Goal: Task Accomplishment & Management: Manage account settings

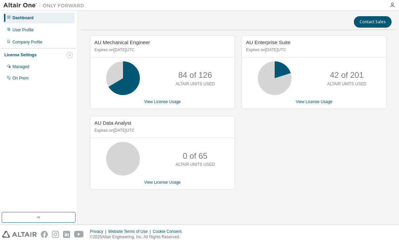
click at [69, 56] on icon "button" at bounding box center [70, 55] width 4 height 4
click at [30, 32] on div "User Profile" at bounding box center [22, 29] width 21 height 5
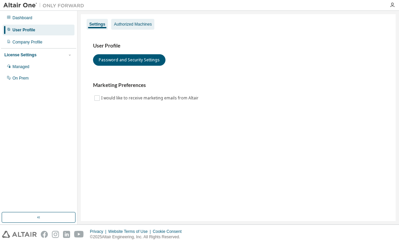
click at [127, 26] on div "Authorized Machines" at bounding box center [133, 24] width 38 height 5
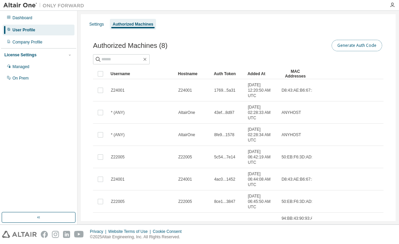
click at [356, 49] on button "Generate Auth Code" at bounding box center [357, 45] width 51 height 11
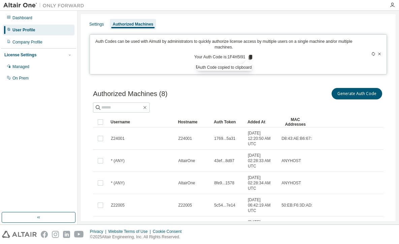
click at [262, 75] on div "Settings Authorized Machines Auth Codes can be used with Almutil by administrat…" at bounding box center [238, 193] width 315 height 359
click at [372, 55] on icon at bounding box center [374, 54] width 4 height 4
click at [251, 59] on icon at bounding box center [252, 57] width 4 height 5
click at [254, 80] on div "Authorized Machines (8) Generate Auth Code Clear Load Save Save As Field Operat…" at bounding box center [238, 224] width 307 height 291
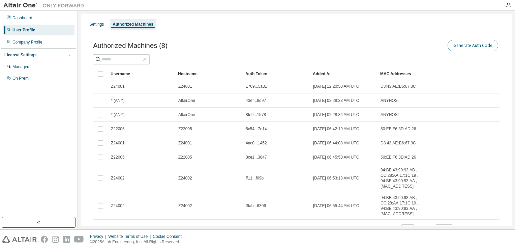
click at [399, 43] on button "Generate Auth Code" at bounding box center [473, 45] width 51 height 11
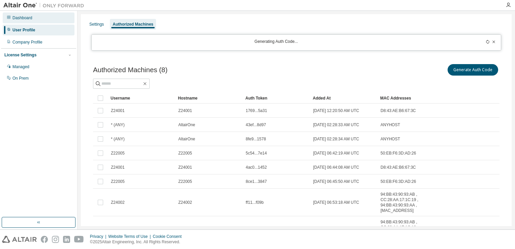
click at [39, 19] on div "Dashboard" at bounding box center [39, 17] width 72 height 11
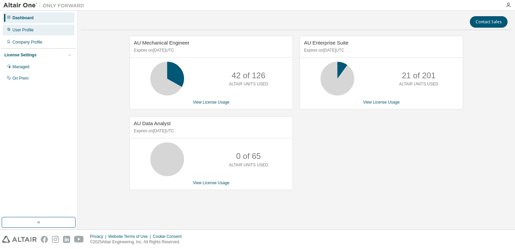
click at [22, 29] on div "User Profile" at bounding box center [22, 29] width 21 height 5
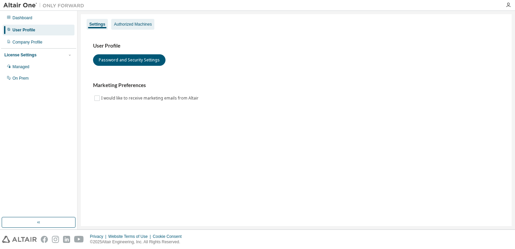
click at [147, 28] on div "Authorized Machines" at bounding box center [132, 24] width 43 height 11
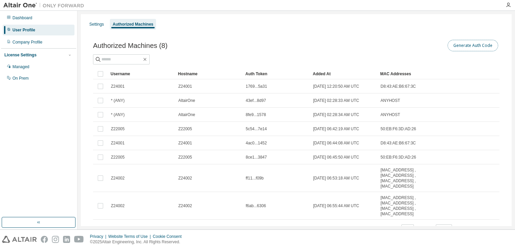
click at [399, 45] on button "Generate Auth Code" at bounding box center [473, 45] width 51 height 11
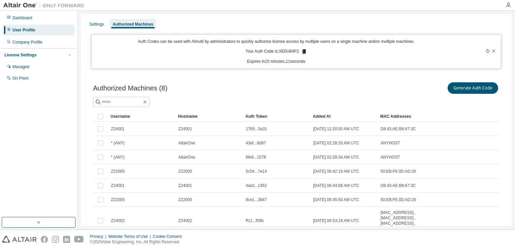
click at [303, 52] on icon at bounding box center [304, 51] width 4 height 5
click at [319, 106] on div at bounding box center [296, 102] width 407 height 10
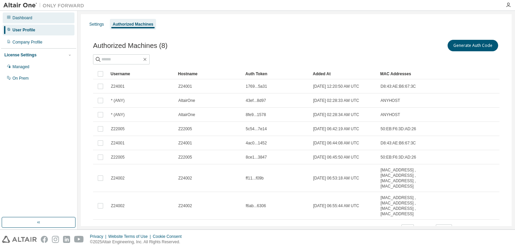
click at [47, 20] on div "Dashboard" at bounding box center [39, 17] width 72 height 11
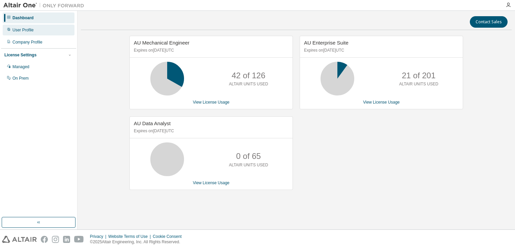
click at [32, 32] on div "User Profile" at bounding box center [22, 29] width 21 height 5
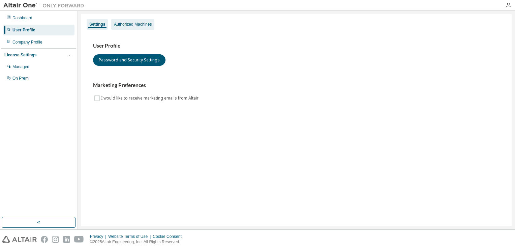
click at [142, 25] on div "Authorized Machines" at bounding box center [133, 24] width 38 height 5
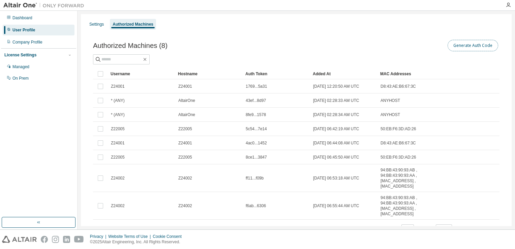
click at [399, 46] on button "Generate Auth Code" at bounding box center [473, 45] width 51 height 11
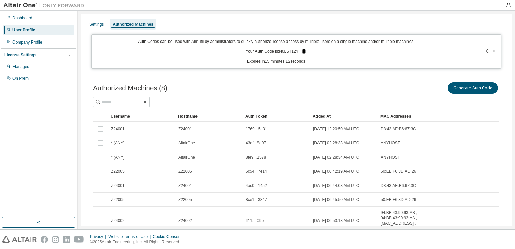
click at [302, 51] on icon at bounding box center [304, 51] width 4 height 5
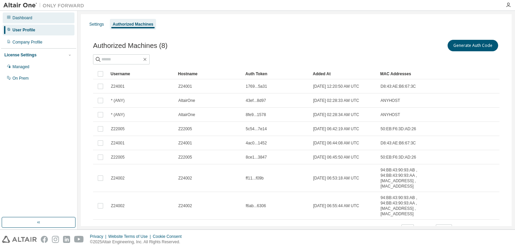
click at [34, 16] on div "Dashboard" at bounding box center [39, 17] width 72 height 11
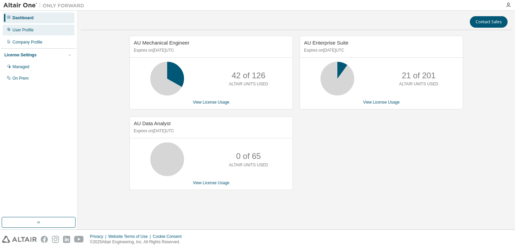
click at [36, 32] on div "User Profile" at bounding box center [39, 30] width 72 height 11
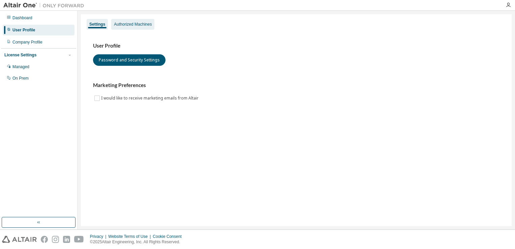
click at [130, 26] on div "Authorized Machines" at bounding box center [133, 24] width 38 height 5
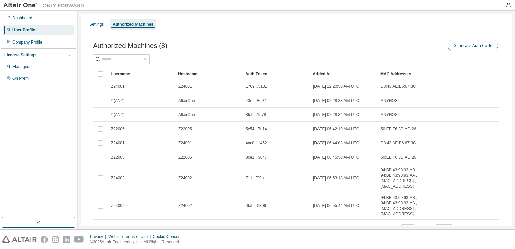
click at [399, 49] on button "Generate Auth Code" at bounding box center [473, 45] width 51 height 11
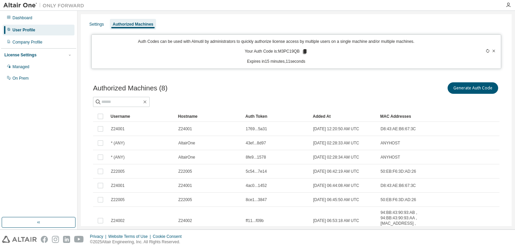
click at [303, 52] on icon at bounding box center [305, 51] width 4 height 5
click at [22, 19] on div "Dashboard" at bounding box center [22, 17] width 20 height 5
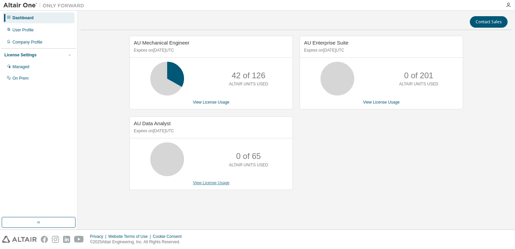
click at [204, 181] on link "View License Usage" at bounding box center [211, 182] width 37 height 5
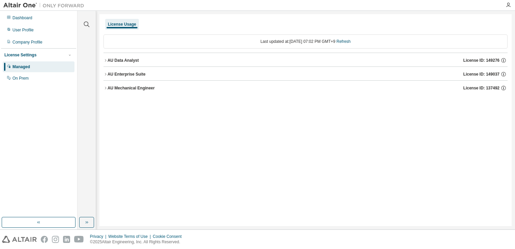
click at [204, 61] on div "AU Data Analyst License ID: 149276" at bounding box center [308, 60] width 400 height 6
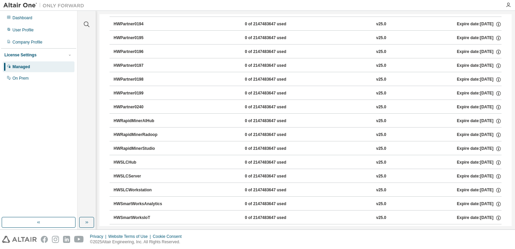
scroll to position [945, 0]
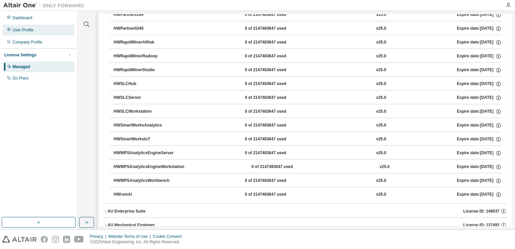
click at [28, 30] on div "User Profile" at bounding box center [22, 29] width 21 height 5
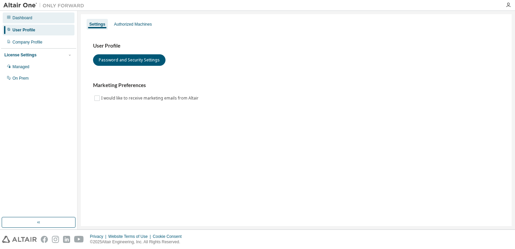
click at [34, 19] on div "Dashboard" at bounding box center [39, 17] width 72 height 11
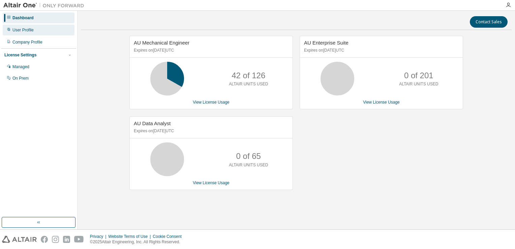
click at [38, 33] on div "User Profile" at bounding box center [39, 30] width 72 height 11
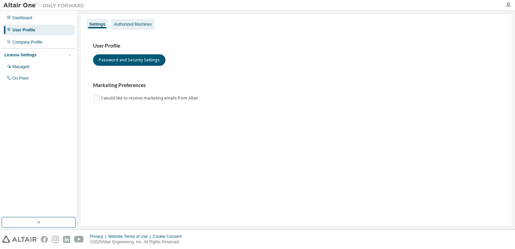
click at [129, 25] on div "Authorized Machines" at bounding box center [133, 24] width 38 height 5
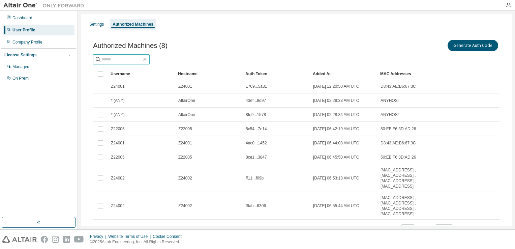
click at [132, 58] on input "text" at bounding box center [122, 59] width 40 height 7
click at [91, 24] on div "Settings" at bounding box center [96, 24] width 15 height 5
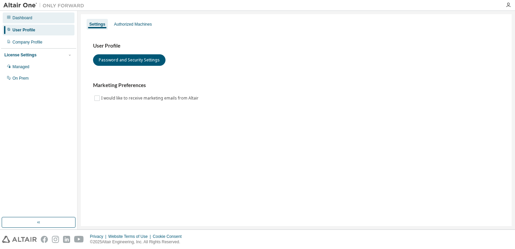
click at [33, 21] on div "Dashboard" at bounding box center [39, 17] width 72 height 11
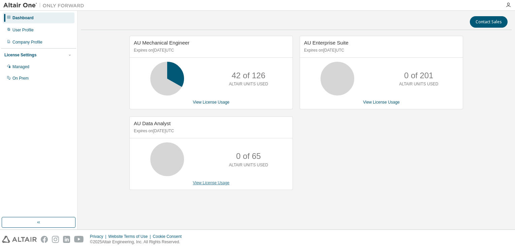
click at [201, 184] on link "View License Usage" at bounding box center [211, 182] width 37 height 5
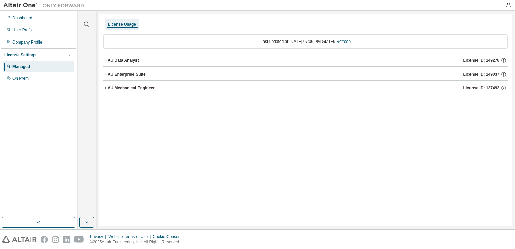
click at [148, 61] on div "AU Data Analyst License ID: 149276" at bounding box center [308, 60] width 400 height 6
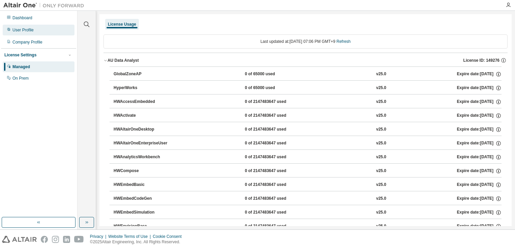
click at [29, 26] on div "Dashboard User Profile Company Profile License Settings Managed On Prem" at bounding box center [38, 48] width 75 height 73
click at [29, 26] on div "User Profile" at bounding box center [39, 30] width 72 height 11
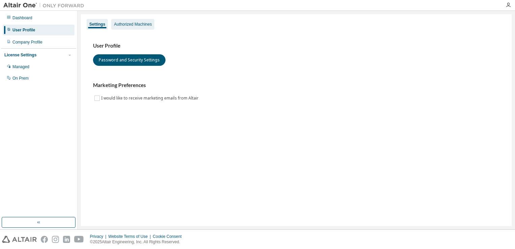
click at [136, 25] on div "Authorized Machines" at bounding box center [133, 24] width 38 height 5
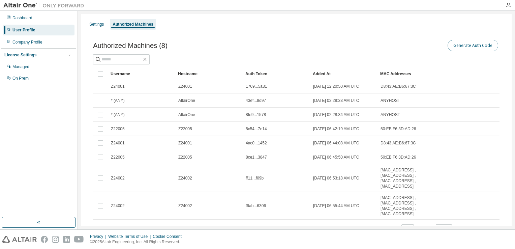
click at [399, 45] on button "Generate Auth Code" at bounding box center [473, 45] width 51 height 11
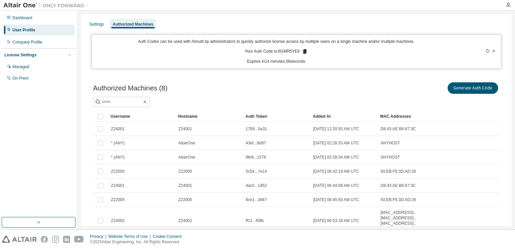
click at [304, 51] on icon at bounding box center [305, 51] width 4 height 5
click at [40, 22] on div "Dashboard" at bounding box center [39, 17] width 72 height 11
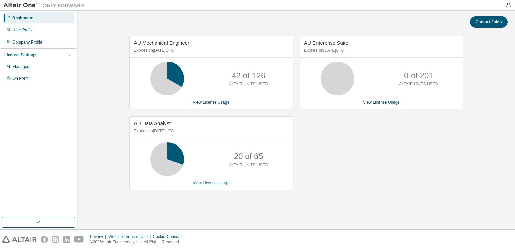
click at [216, 183] on link "View License Usage" at bounding box center [211, 182] width 37 height 5
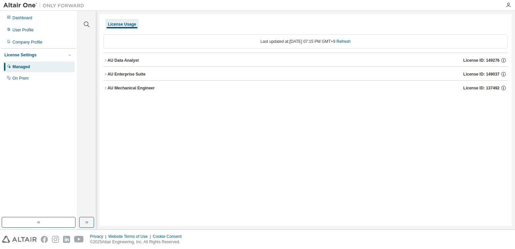
click at [191, 58] on div "AU Data Analyst License ID: 149276" at bounding box center [308, 60] width 400 height 6
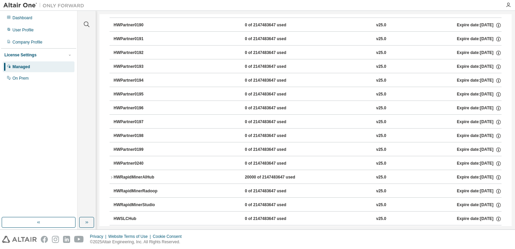
scroll to position [953, 0]
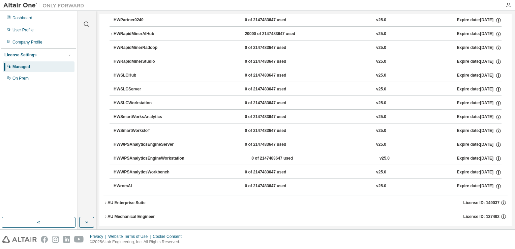
click at [117, 31] on div "HWRapidMinerAIHub" at bounding box center [144, 34] width 61 height 6
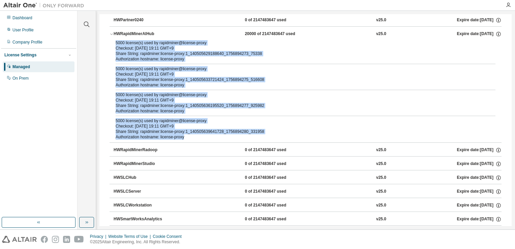
drag, startPoint x: 116, startPoint y: 38, endPoint x: 305, endPoint y: 136, distance: 212.6
click at [305, 136] on div "5000 license(s) used by rapidminer@license-proxy Checkout: [DATE] 19:11 GMT+9 S…" at bounding box center [306, 91] width 392 height 102
drag, startPoint x: 305, startPoint y: 136, endPoint x: 260, endPoint y: 72, distance: 78.3
click at [275, 97] on div "Checkout: [DATE] 19:11 GMT+9" at bounding box center [298, 99] width 364 height 5
click at [198, 58] on div "5000 license(s) used by rapidminer@license-proxy Checkout: [DATE] 19:11 GMT+9 S…" at bounding box center [306, 91] width 392 height 102
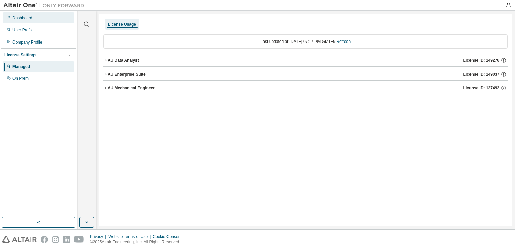
click at [34, 19] on div "Dashboard" at bounding box center [39, 17] width 72 height 11
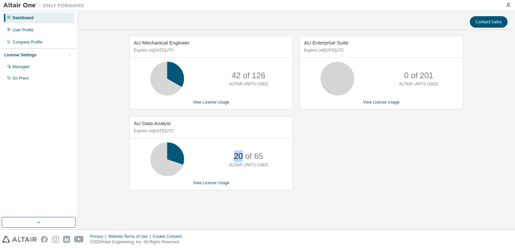
drag, startPoint x: 239, startPoint y: 157, endPoint x: 244, endPoint y: 157, distance: 5.4
click at [244, 157] on p "20 of 65" at bounding box center [248, 155] width 29 height 11
drag, startPoint x: 244, startPoint y: 157, endPoint x: 241, endPoint y: 162, distance: 6.7
click at [241, 162] on p "ALTAIR UNITS USED" at bounding box center [248, 165] width 39 height 6
click at [238, 168] on div "20 of 65 ALTAIR UNITS USED" at bounding box center [249, 159] width 54 height 34
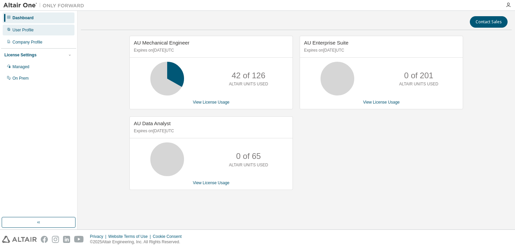
click at [28, 30] on div "User Profile" at bounding box center [22, 29] width 21 height 5
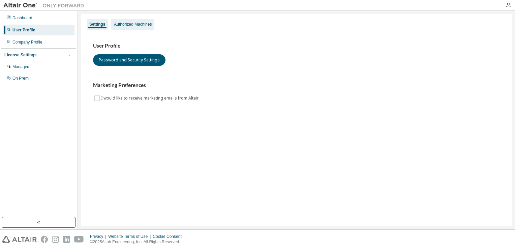
click at [140, 22] on div "Authorized Machines" at bounding box center [133, 24] width 38 height 5
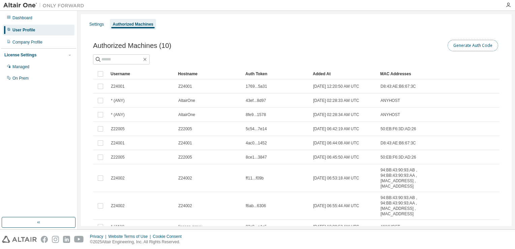
click at [471, 41] on button "Generate Auth Code" at bounding box center [473, 45] width 51 height 11
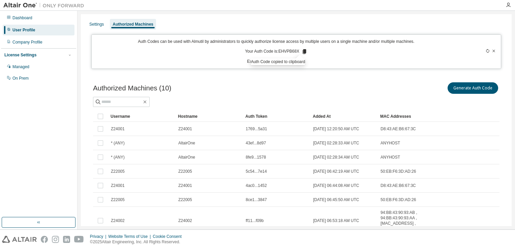
click at [316, 88] on div "Generate Auth Code" at bounding box center [398, 88] width 203 height 14
